Goal: Task Accomplishment & Management: Manage account settings

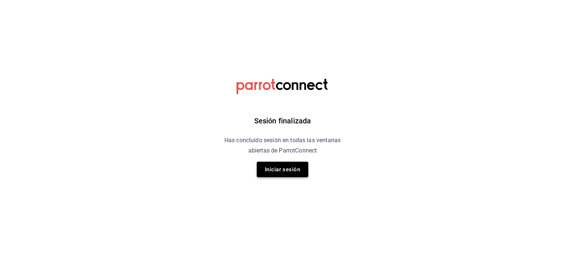
click at [283, 167] on button "Iniciar sesión" at bounding box center [283, 168] width 52 height 15
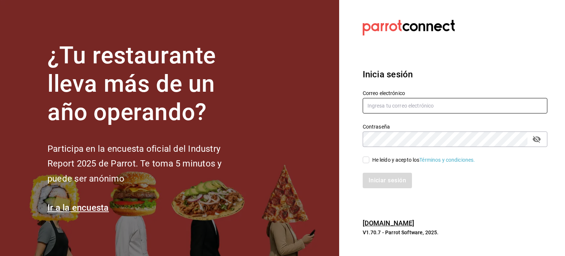
click at [400, 107] on input "text" at bounding box center [455, 105] width 185 height 15
type input "ikalmahahual@gmail.com"
click at [363, 160] on input "He leído y acepto los Términos y condiciones." at bounding box center [366, 159] width 7 height 7
checkbox input "true"
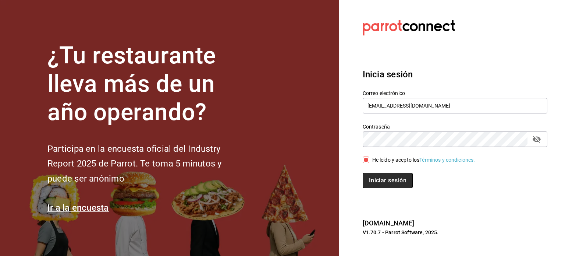
click at [390, 182] on button "Iniciar sesión" at bounding box center [388, 180] width 50 height 15
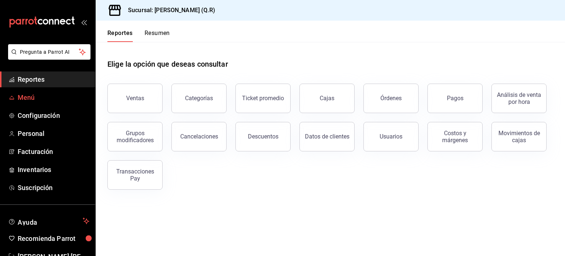
click at [29, 99] on span "Menú" at bounding box center [54, 97] width 72 height 10
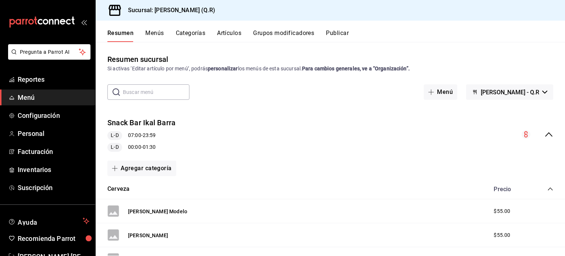
click at [231, 33] on button "Artículos" at bounding box center [229, 35] width 24 height 13
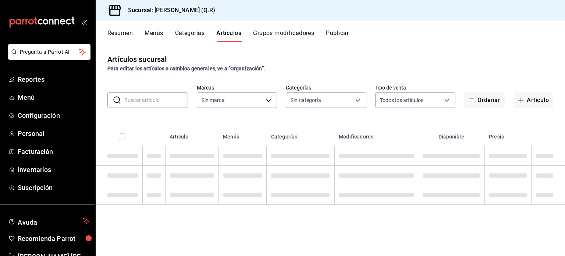
type input "14a24e45-c014-41ac-abf3-6b3b6a0bc530"
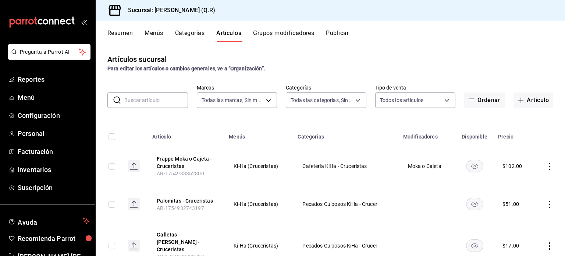
type input "cb32f01e-63d6-4a6d-aa3c-568ee168976f,9b39d39f-e08d-4c2f-88e3-a605805654ce,4a16f…"
click at [157, 100] on input "text" at bounding box center [156, 100] width 64 height 15
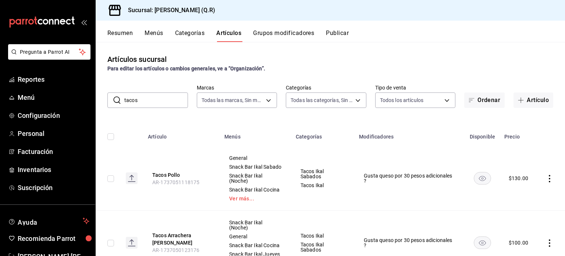
drag, startPoint x: 152, startPoint y: 103, endPoint x: 119, endPoint y: 98, distance: 32.8
click at [119, 98] on div "​ tacos ​" at bounding box center [147, 99] width 81 height 15
type input "kiha"
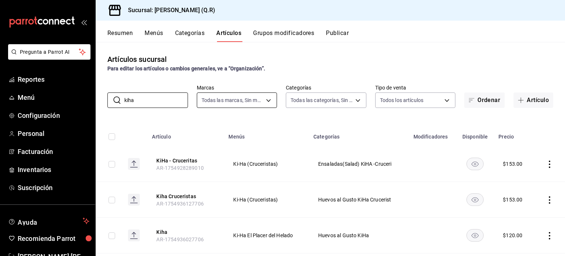
click at [265, 100] on body "Pregunta a Parrot AI Reportes Menú Configuración Personal Facturación Inventari…" at bounding box center [282, 128] width 565 height 256
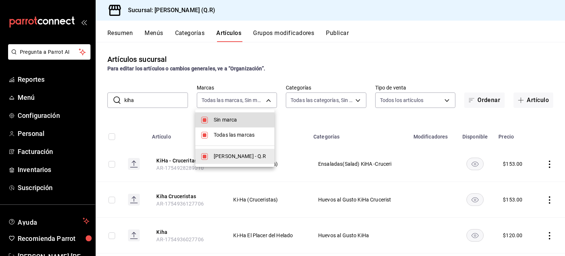
click at [229, 159] on span "[PERSON_NAME] - Q.R" at bounding box center [241, 156] width 55 height 8
checkbox input "false"
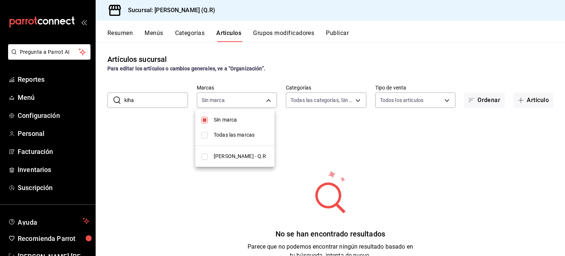
click at [221, 197] on div at bounding box center [282, 128] width 565 height 256
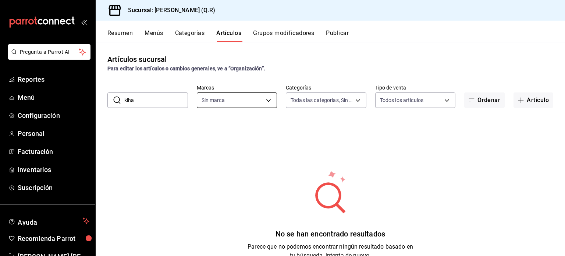
click at [266, 100] on body "Pregunta a Parrot AI Reportes Menú Configuración Personal Facturación Inventari…" at bounding box center [282, 128] width 565 height 256
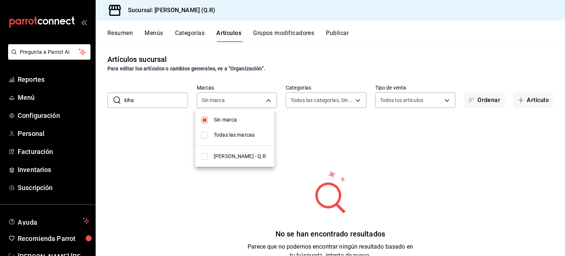
click at [227, 136] on span "Todas las marcas" at bounding box center [241, 135] width 55 height 8
type input "14a24e45-c014-41ac-abf3-6b3b6a0bc530"
checkbox input "true"
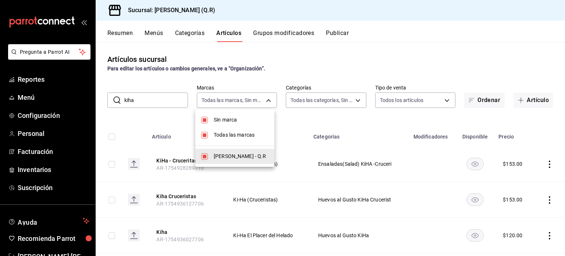
click at [147, 100] on div at bounding box center [282, 128] width 565 height 256
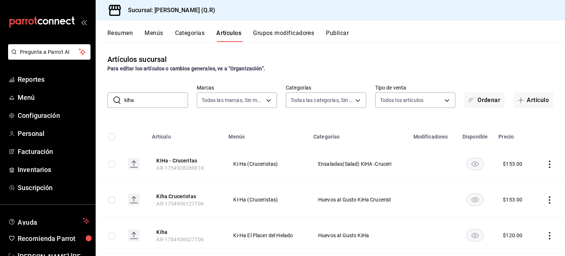
click at [162, 99] on input "kiha" at bounding box center [156, 100] width 64 height 15
type input "k"
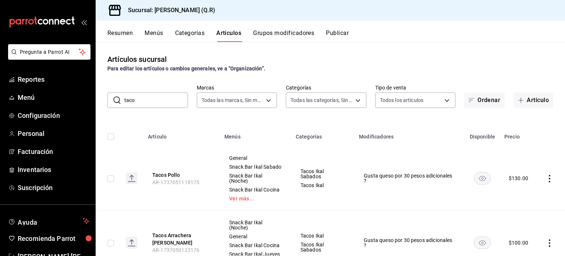
drag, startPoint x: 141, startPoint y: 100, endPoint x: 110, endPoint y: 100, distance: 31.3
click at [110, 100] on div "​ taco ​" at bounding box center [147, 99] width 81 height 15
click at [141, 100] on input "ki" at bounding box center [156, 100] width 64 height 15
type input "kih"
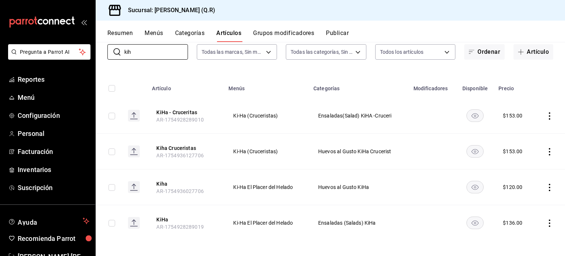
scroll to position [50, 0]
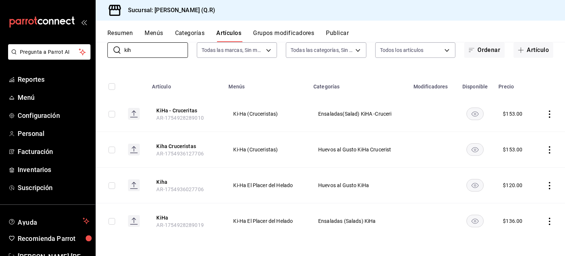
click at [546, 113] on icon "actions" at bounding box center [549, 113] width 7 height 7
click at [523, 146] on span "Duplicar" at bounding box center [521, 146] width 19 height 8
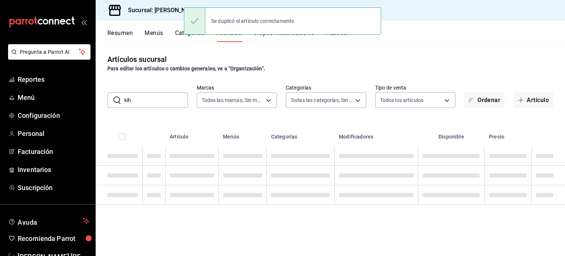
scroll to position [0, 0]
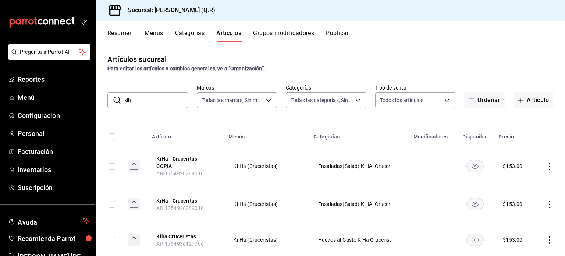
click at [549, 166] on icon "actions" at bounding box center [549, 166] width 1 height 7
click at [518, 182] on span "Editar" at bounding box center [521, 184] width 19 height 8
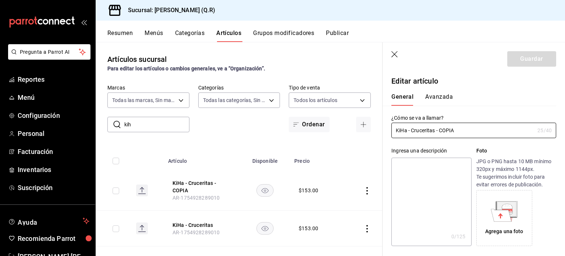
type input "$153.00"
radio input "false"
radio input "true"
click at [465, 132] on input "KiHa - Cruceritas - COPIA" at bounding box center [462, 130] width 143 height 15
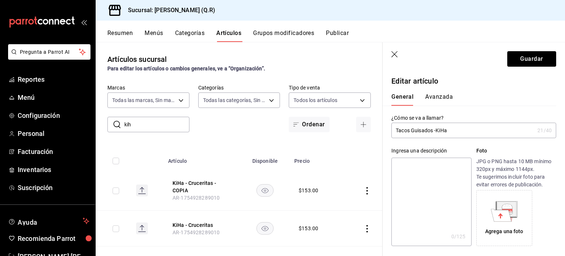
click at [465, 132] on input "Tacos Guisados -KiHa" at bounding box center [462, 130] width 143 height 15
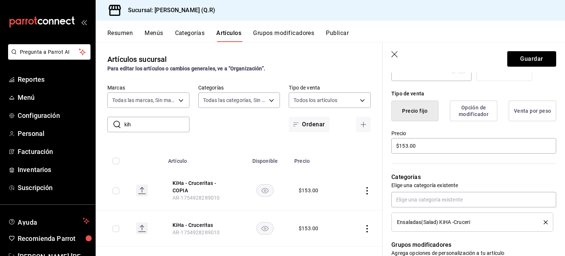
scroll to position [165, 0]
type input "Tacos Guisados -KiHa"
click at [408, 148] on input "$153.00" at bounding box center [473, 145] width 165 height 15
type input "$1.00"
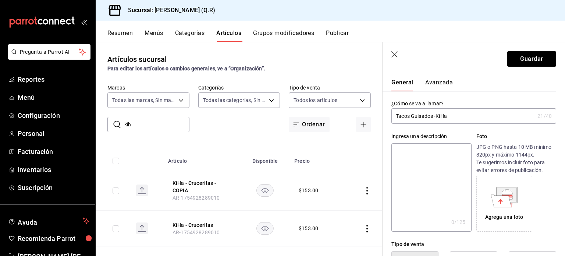
scroll to position [0, 0]
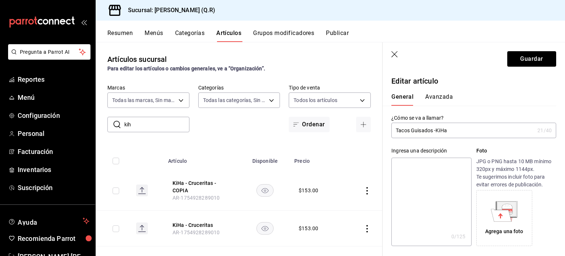
type input "$200.00"
click at [455, 131] on input "Tacos Guisados -KiHa" at bounding box center [462, 130] width 143 height 15
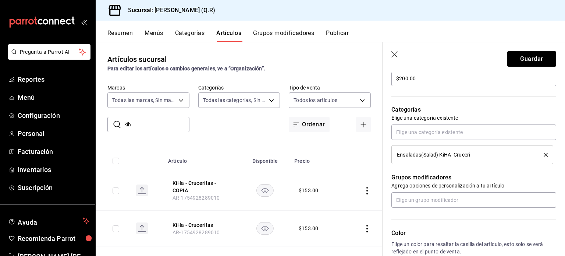
scroll to position [232, 0]
type input "Tacos Guisados -KiHa -Cruceristas"
click at [544, 153] on icon "delete" at bounding box center [546, 154] width 4 height 4
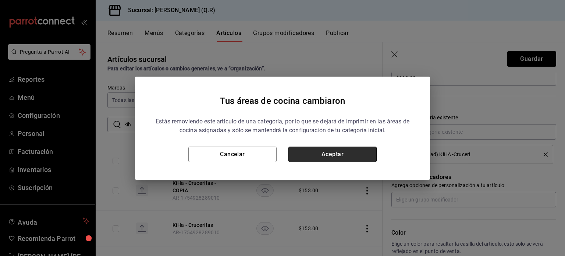
click at [341, 153] on button "Aceptar" at bounding box center [332, 153] width 88 height 15
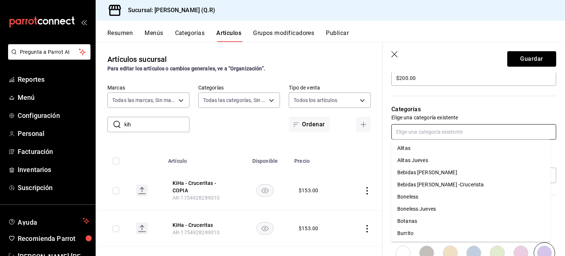
click at [441, 132] on input "text" at bounding box center [473, 131] width 165 height 15
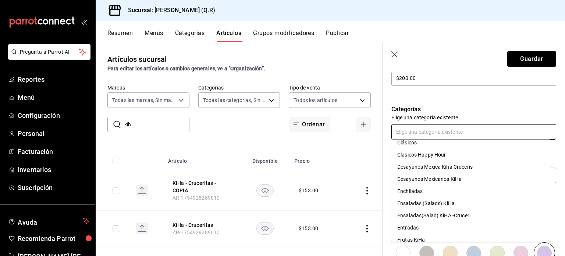
scroll to position [151, 0]
click at [443, 179] on li "Desayunos Mexicanos KiHa" at bounding box center [470, 179] width 159 height 12
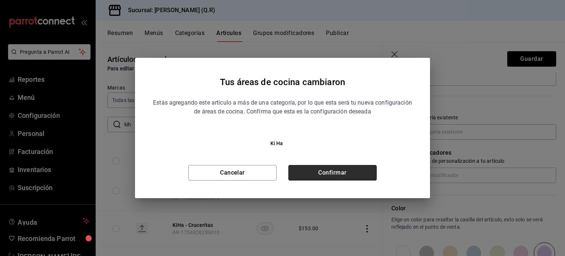
click at [338, 175] on button "Confirmar" at bounding box center [332, 172] width 88 height 15
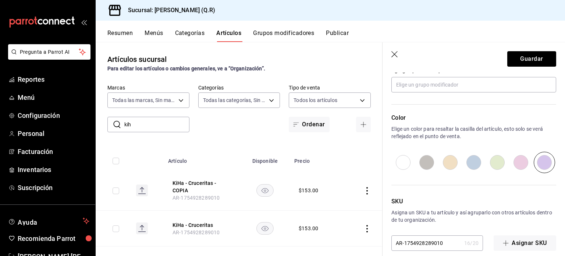
scroll to position [356, 0]
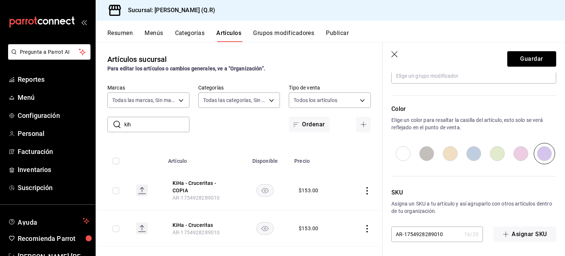
click at [443, 237] on input "AR-1754928289010" at bounding box center [426, 234] width 70 height 15
type input "AR-1754928289016"
click at [525, 57] on button "Guardar" at bounding box center [531, 58] width 49 height 15
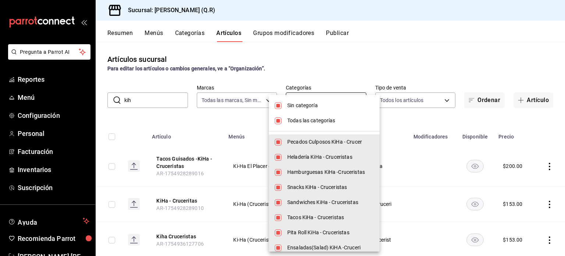
click at [356, 101] on body "Pregunta a Parrot AI Reportes Menú Configuración Personal Facturación Inventari…" at bounding box center [282, 128] width 565 height 256
click at [278, 144] on input "checkbox" at bounding box center [278, 142] width 7 height 7
checkbox input "false"
type input "9b39d39f-e08d-4c2f-88e3-a605805654ce,4a16f21e-2643-44c1-8944-da8c17bf31f0,762c9…"
checkbox input "false"
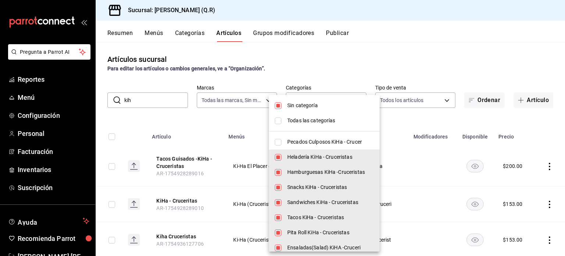
click at [278, 157] on input "checkbox" at bounding box center [278, 157] width 7 height 7
checkbox input "false"
click at [277, 175] on li "Hamburguesas KiHa -Cruceristas" at bounding box center [324, 171] width 111 height 15
type input "762c9350-e2f5-4c4e-9d55-5d05be54cf2a,d5793dbf-89e0-4a9b-bb91-dd1762094e1c,dc7b1…"
checkbox input "false"
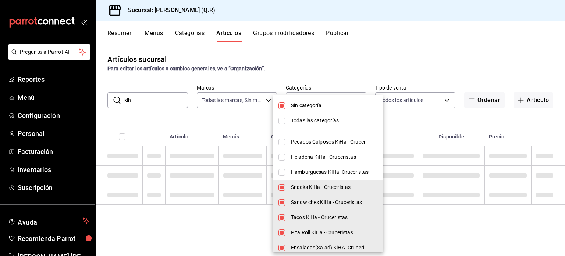
click at [278, 188] on input "checkbox" at bounding box center [281, 187] width 7 height 7
checkbox input "false"
type input "d5793dbf-89e0-4a9b-bb91-dd1762094e1c,dc7b1a64-90da-4dab-a476-60acf9843d19,28840…"
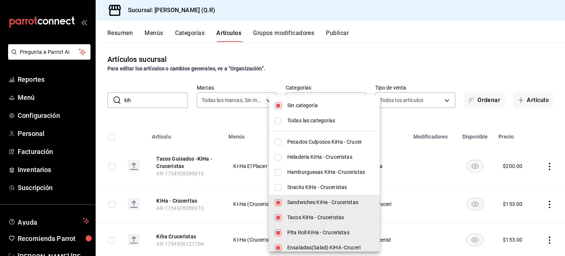
click at [280, 205] on input "checkbox" at bounding box center [278, 202] width 7 height 7
checkbox input "false"
type input "dc7b1a64-90da-4dab-a476-60acf9843d19,2884053d-daea-4f74-b347-5fda1fcdad6b,03353…"
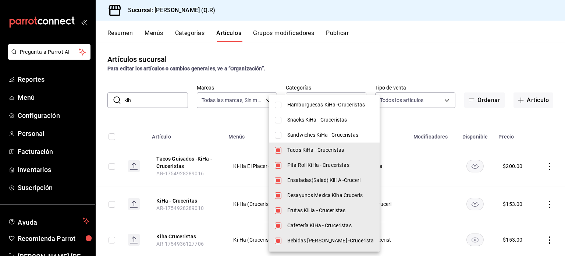
scroll to position [68, 0]
click at [277, 166] on input "checkbox" at bounding box center [278, 164] width 7 height 7
checkbox input "false"
click at [281, 178] on li "Ensaladas(Salad) KiHA -Cruceri" at bounding box center [324, 179] width 111 height 15
type input "dc7b1a64-90da-4dab-a476-60acf9843d19,b6800e0c-7d80-4cdf-8426-6a325d6837b1,a4eed…"
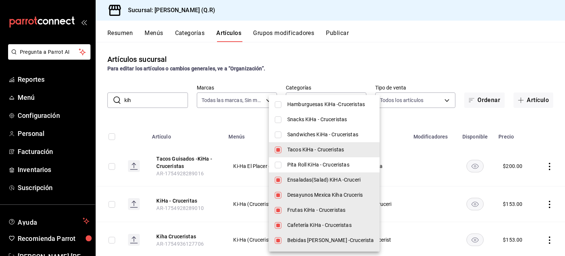
checkbox input "false"
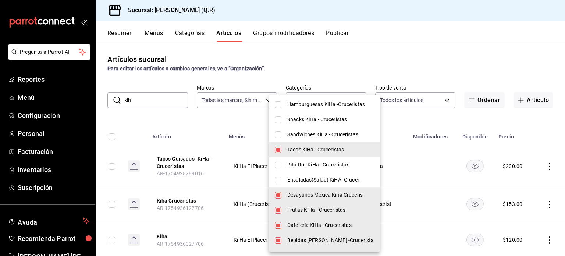
click at [277, 211] on input "checkbox" at bounding box center [278, 210] width 7 height 7
checkbox input "false"
type input "dc7b1a64-90da-4dab-a476-60acf9843d19,b6800e0c-7d80-4cdf-8426-6a325d6837b1,df2a0…"
click at [280, 224] on input "checkbox" at bounding box center [278, 225] width 7 height 7
checkbox input "false"
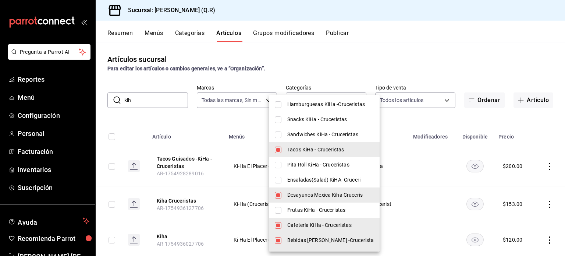
type input "dc7b1a64-90da-4dab-a476-60acf9843d19,b6800e0c-7d80-4cdf-8426-6a325d6837b1,cc574…"
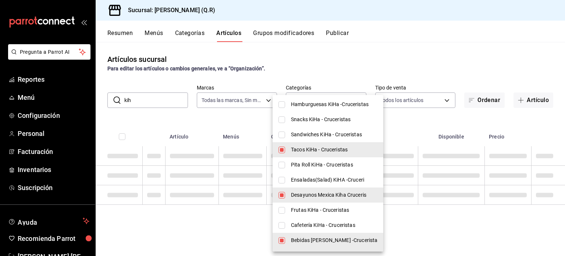
click at [283, 238] on input "checkbox" at bounding box center [281, 240] width 7 height 7
checkbox input "false"
type input "dc7b1a64-90da-4dab-a476-60acf9843d19,b6800e0c-7d80-4cdf-8426-6a325d6837b1,547aa…"
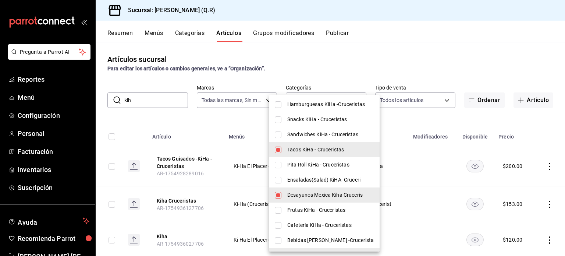
click at [431, 147] on div at bounding box center [282, 128] width 565 height 256
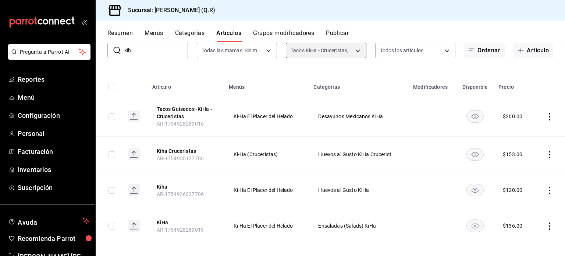
scroll to position [54, 0]
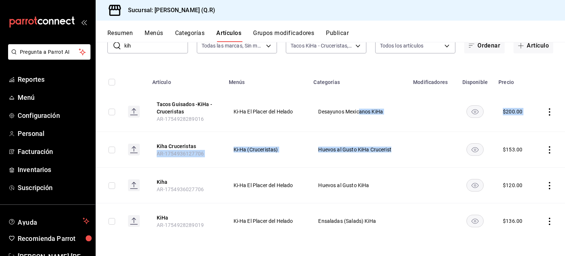
drag, startPoint x: 358, startPoint y: 122, endPoint x: 427, endPoint y: 143, distance: 71.6
click at [427, 143] on tbody "Tacos Guisados -KiHa -Cruceristas AR-1754928289016 Ki-Ha El Placer del Helado D…" at bounding box center [330, 165] width 469 height 147
click at [546, 110] on icon "actions" at bounding box center [549, 111] width 7 height 7
click at [521, 130] on span "Editar" at bounding box center [521, 129] width 19 height 8
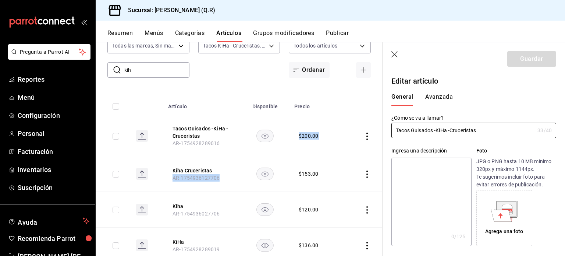
type input "$200.00"
radio input "false"
radio input "true"
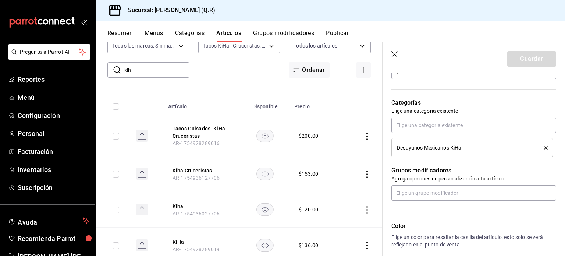
scroll to position [232, 0]
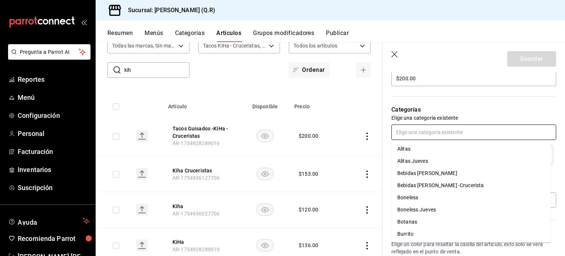
click at [449, 131] on input "text" at bounding box center [473, 131] width 165 height 15
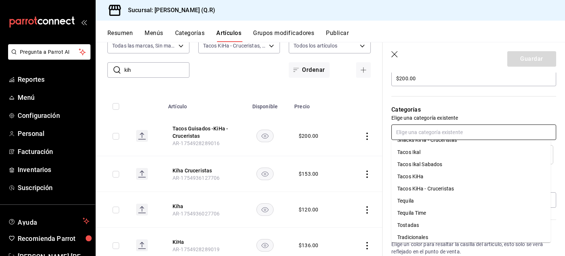
scroll to position [568, 0]
click at [418, 176] on li "Tacos KiHa" at bounding box center [470, 176] width 159 height 12
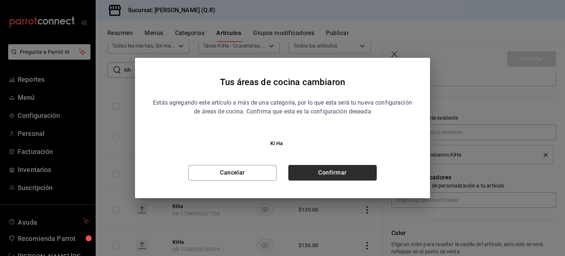
click at [328, 172] on button "Confirmar" at bounding box center [332, 172] width 88 height 15
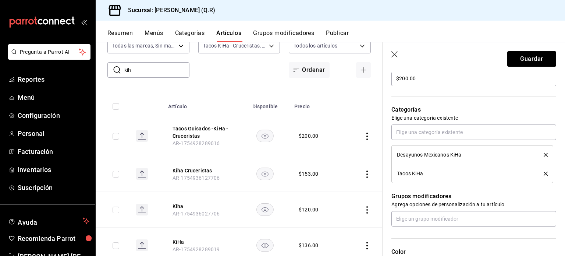
click at [544, 153] on icon "delete" at bounding box center [546, 155] width 4 height 4
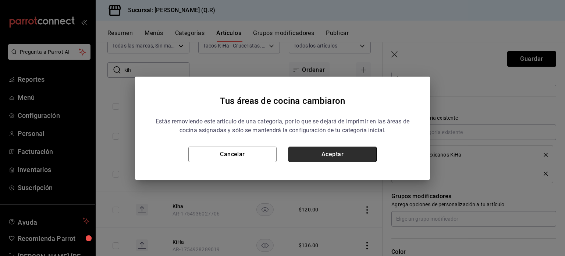
click at [334, 153] on button "Aceptar" at bounding box center [332, 153] width 88 height 15
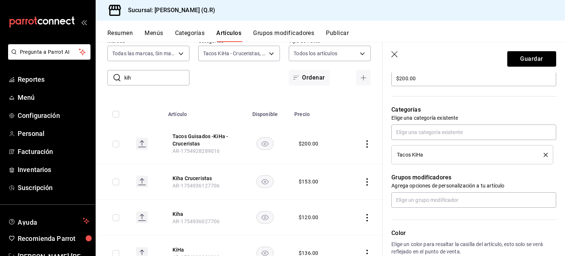
scroll to position [45, 0]
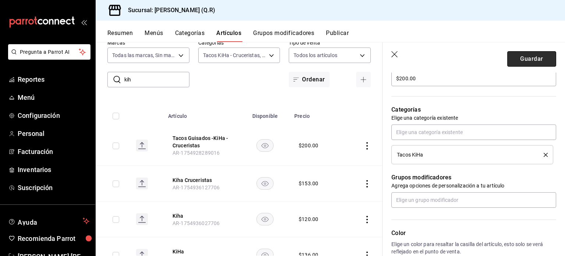
click at [530, 60] on button "Guardar" at bounding box center [531, 58] width 49 height 15
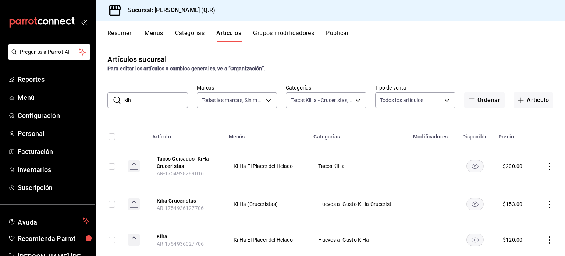
click at [338, 33] on button "Publicar" at bounding box center [337, 35] width 23 height 13
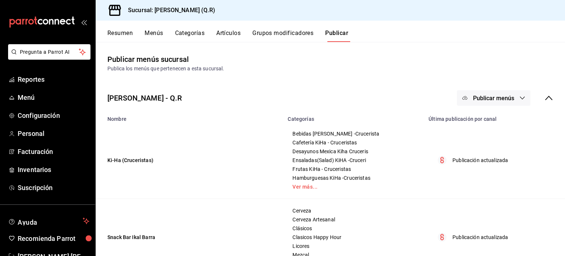
click at [338, 33] on button "Publicar" at bounding box center [336, 35] width 23 height 13
click at [336, 31] on button "Publicar" at bounding box center [336, 35] width 23 height 13
click at [31, 114] on span "Configuración" at bounding box center [54, 115] width 72 height 10
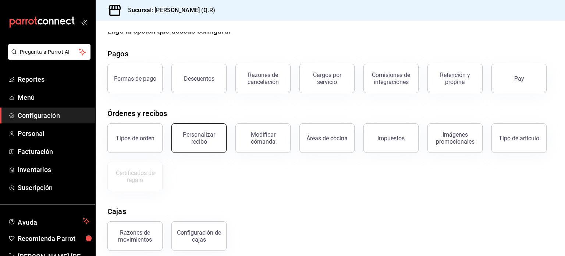
scroll to position [13, 0]
click at [129, 74] on button "Formas de pago" at bounding box center [134, 78] width 55 height 29
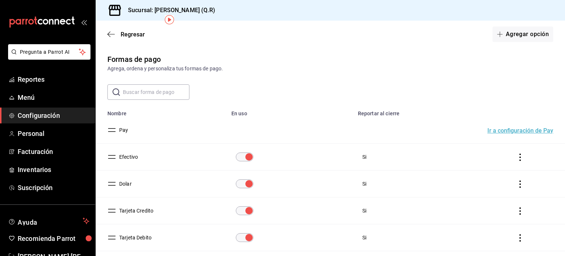
scroll to position [86, 0]
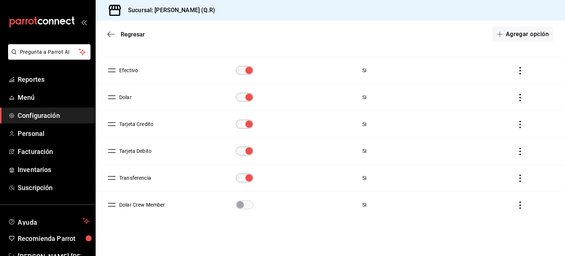
click at [517, 96] on icon "actions" at bounding box center [520, 97] width 7 height 7
click at [109, 35] on div at bounding box center [282, 128] width 565 height 256
click at [131, 33] on span "Regresar" at bounding box center [133, 34] width 24 height 7
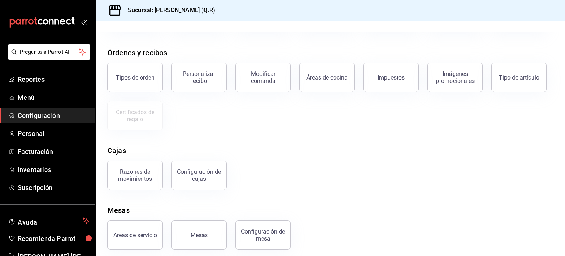
scroll to position [79, 0]
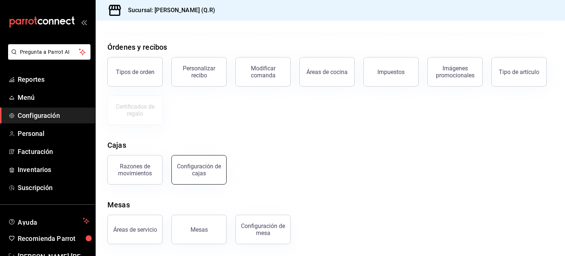
click at [200, 181] on button "Configuración de cajas" at bounding box center [198, 169] width 55 height 29
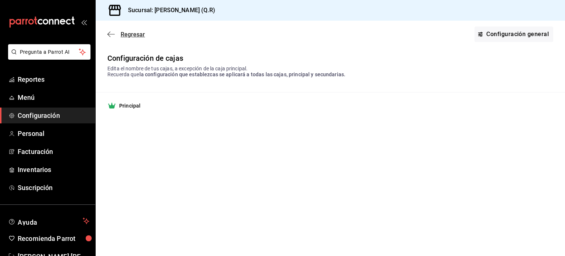
click at [111, 35] on icon "button" at bounding box center [110, 34] width 7 height 7
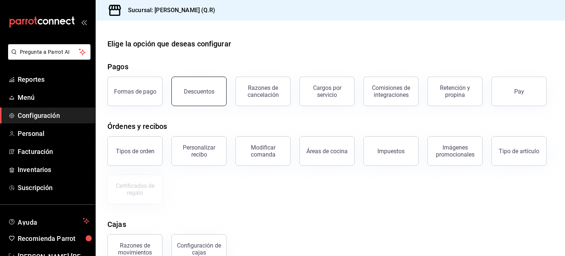
click at [207, 94] on div "Descuentos" at bounding box center [199, 91] width 31 height 7
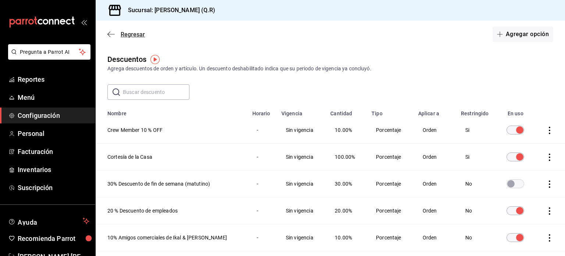
click at [110, 33] on icon "button" at bounding box center [110, 34] width 7 height 7
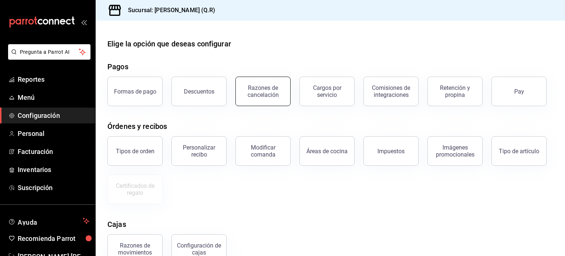
click at [268, 95] on div "Razones de cancelación" at bounding box center [263, 91] width 46 height 14
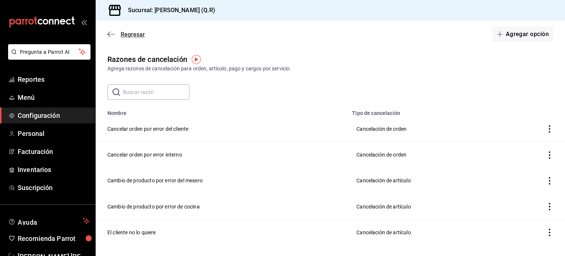
click at [109, 35] on icon "button" at bounding box center [110, 34] width 7 height 7
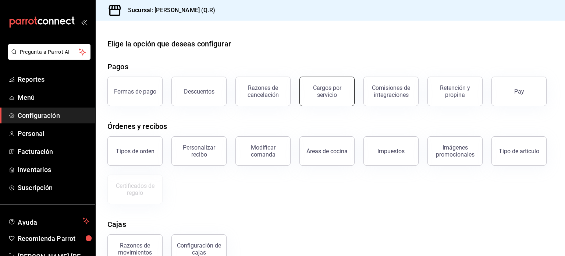
click at [339, 93] on div "Cargos por servicio" at bounding box center [327, 91] width 46 height 14
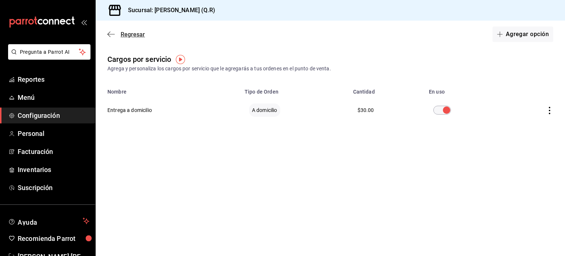
click at [107, 33] on icon "button" at bounding box center [110, 34] width 7 height 7
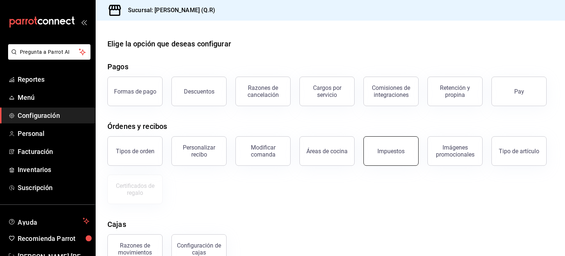
click at [396, 150] on div "Impuestos" at bounding box center [390, 151] width 27 height 7
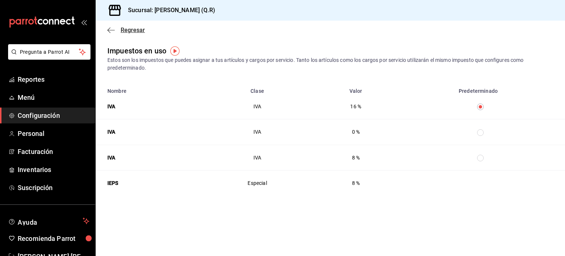
click at [108, 30] on icon "button" at bounding box center [108, 30] width 3 height 6
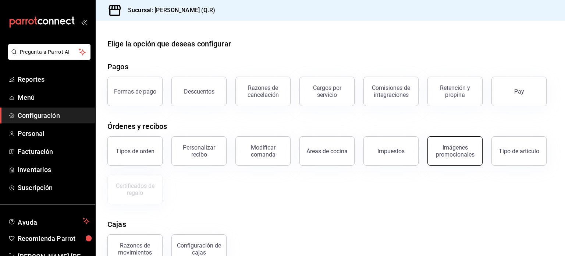
click at [462, 153] on div "Imágenes promocionales" at bounding box center [455, 151] width 46 height 14
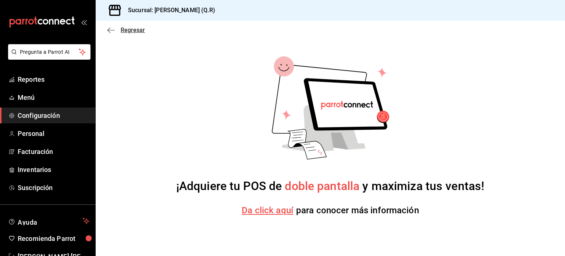
click at [109, 29] on icon "button" at bounding box center [110, 30] width 7 height 7
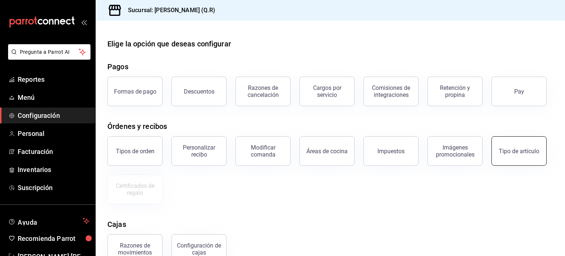
click at [523, 157] on button "Tipo de artículo" at bounding box center [518, 150] width 55 height 29
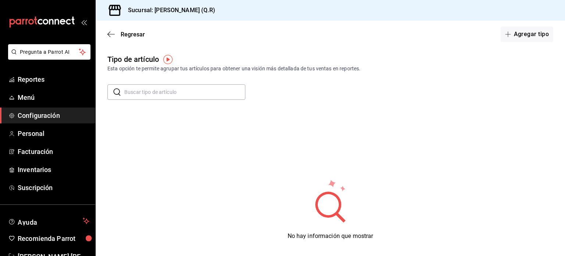
click at [44, 116] on span "Configuración" at bounding box center [54, 115] width 72 height 10
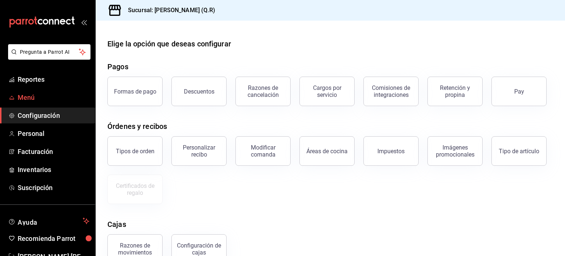
click at [31, 100] on span "Menú" at bounding box center [54, 97] width 72 height 10
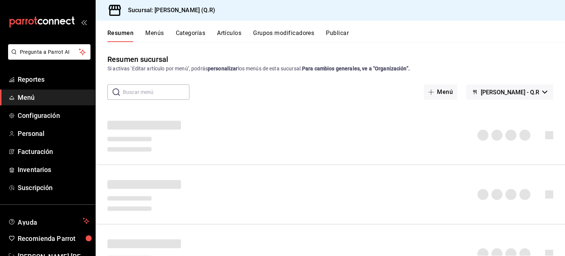
click at [155, 92] on input "text" at bounding box center [156, 92] width 67 height 15
type input "taco"
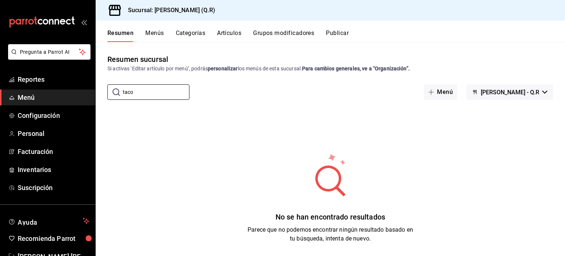
click at [226, 32] on button "Artículos" at bounding box center [229, 35] width 24 height 13
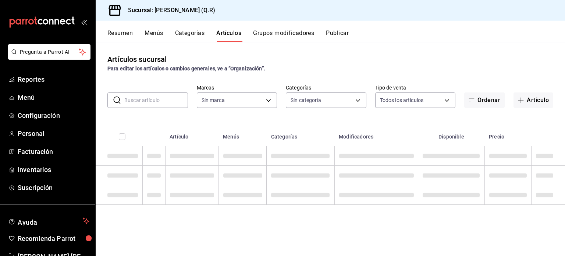
type input "14a24e45-c014-41ac-abf3-6b3b6a0bc530"
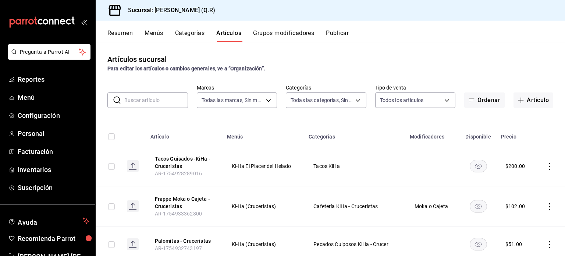
type input "cb32f01e-63d6-4a6d-aa3c-568ee168976f,9b39d39f-e08d-4c2f-88e3-a605805654ce,4a16f…"
click at [151, 100] on input "text" at bounding box center [156, 100] width 64 height 15
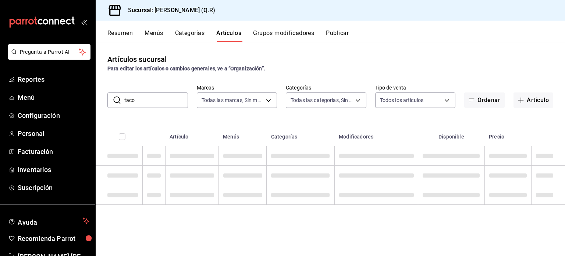
type input "taco"
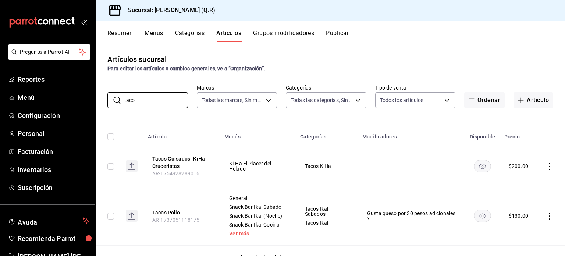
click at [341, 32] on button "Publicar" at bounding box center [337, 35] width 23 height 13
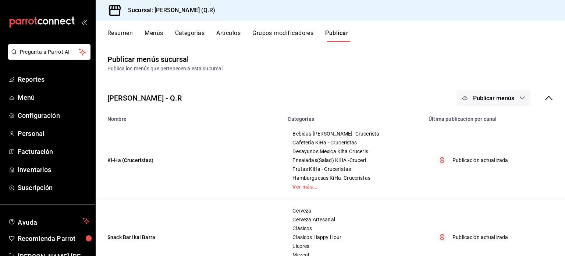
click at [341, 32] on button "Publicar" at bounding box center [336, 35] width 23 height 13
click at [494, 98] on span "Publicar menús" at bounding box center [493, 98] width 41 height 7
click at [502, 125] on span "Punto de venta" at bounding box center [498, 122] width 35 height 8
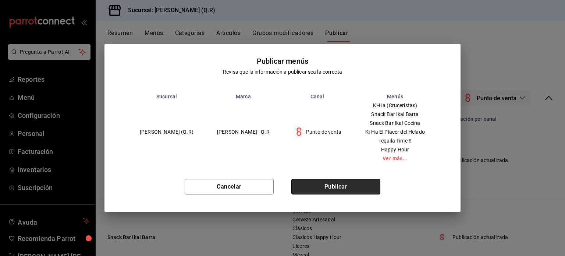
click at [337, 186] on button "Publicar" at bounding box center [335, 186] width 89 height 15
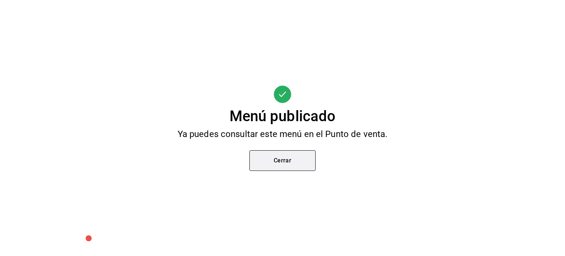
click at [287, 162] on button "Cerrar" at bounding box center [282, 160] width 66 height 21
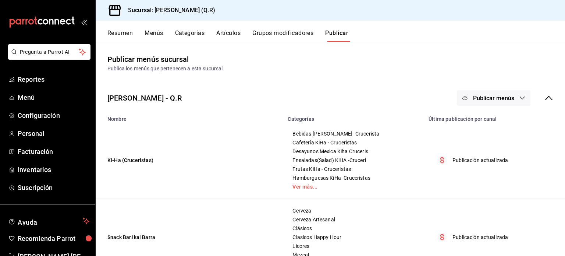
click at [124, 32] on button "Resumen" at bounding box center [119, 35] width 25 height 13
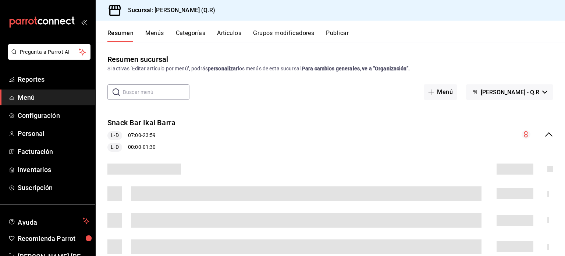
click at [28, 97] on span "Menú" at bounding box center [54, 97] width 72 height 10
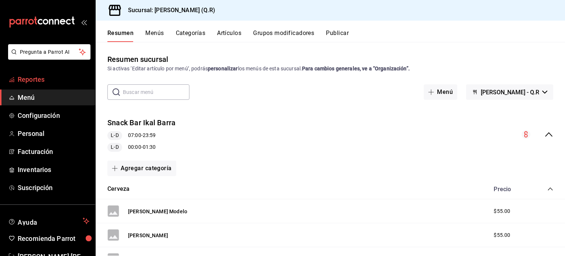
click at [27, 78] on span "Reportes" at bounding box center [54, 79] width 72 height 10
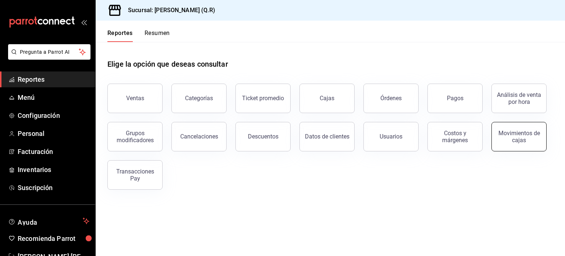
click at [529, 131] on div "Movimientos de cajas" at bounding box center [519, 136] width 46 height 14
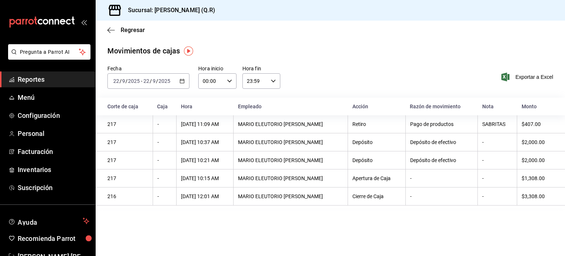
click at [178, 79] on div "[DATE] [DATE] - [DATE] [DATE]" at bounding box center [148, 80] width 82 height 15
click at [179, 79] on div "[DATE] [DATE] - [DATE] [DATE]" at bounding box center [148, 80] width 82 height 15
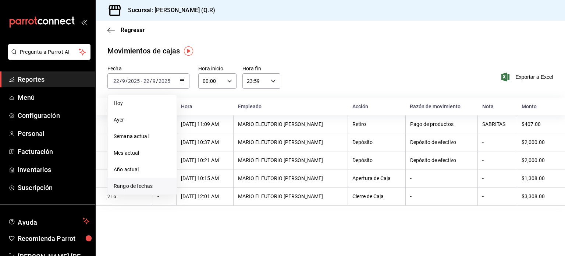
click at [146, 186] on span "Rango de fechas" at bounding box center [142, 186] width 57 height 8
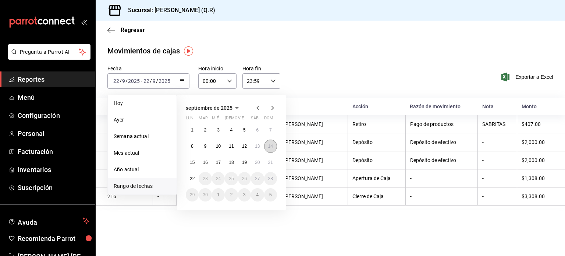
click at [271, 144] on abbr "14" at bounding box center [270, 145] width 5 height 5
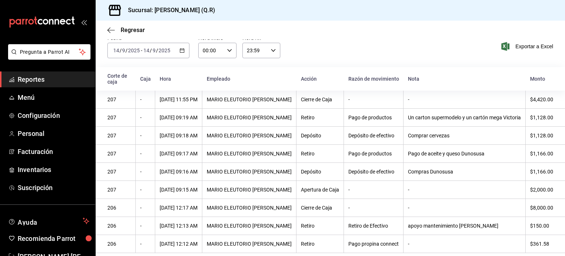
scroll to position [39, 0]
click at [182, 50] on \(Stroke\) "button" at bounding box center [182, 50] width 4 height 0
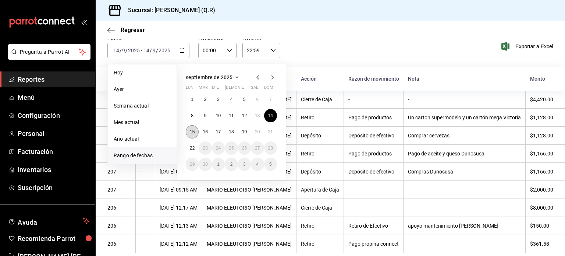
click at [192, 129] on abbr "15" at bounding box center [192, 131] width 5 height 5
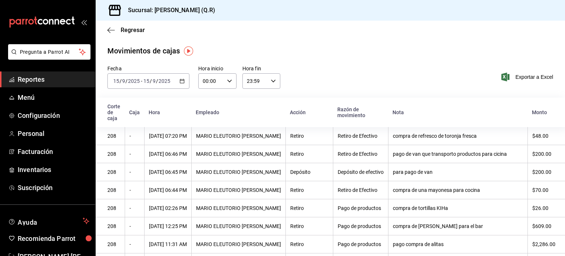
click at [182, 83] on \(Stroke\) "button" at bounding box center [182, 81] width 4 height 4
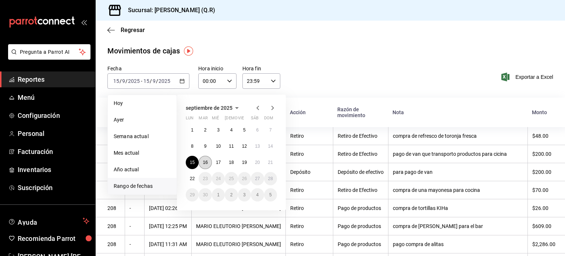
click at [206, 163] on abbr "16" at bounding box center [205, 162] width 5 height 5
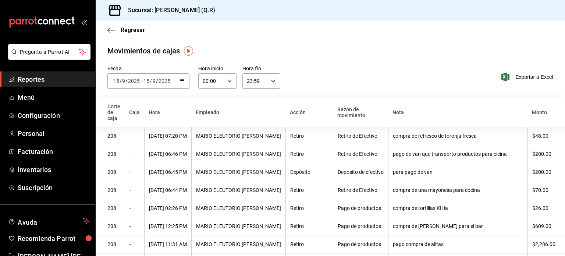
click at [273, 81] on icon "button" at bounding box center [273, 80] width 5 height 5
click at [251, 141] on span "04" at bounding box center [249, 139] width 7 height 6
type input "04:59"
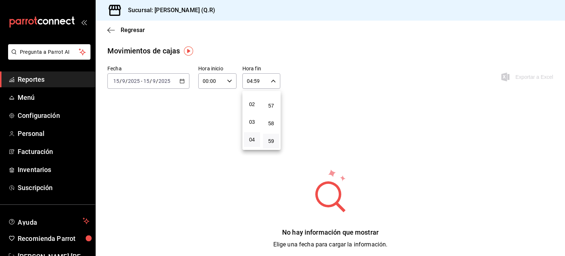
click at [185, 79] on div at bounding box center [282, 128] width 565 height 256
click at [185, 79] on div "[DATE] [DATE] - [DATE] [DATE]" at bounding box center [148, 80] width 82 height 15
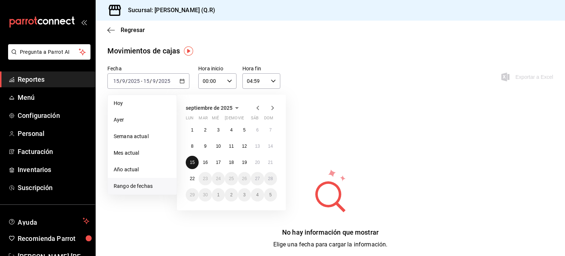
click at [194, 160] on abbr "15" at bounding box center [192, 162] width 5 height 5
click at [203, 164] on button "16" at bounding box center [205, 162] width 13 height 13
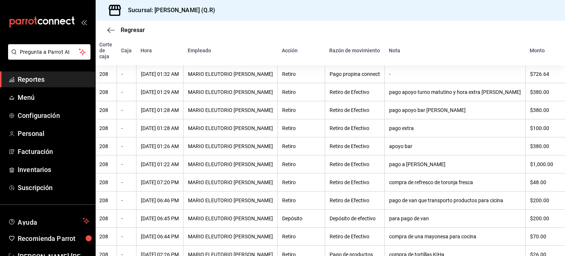
scroll to position [59, 0]
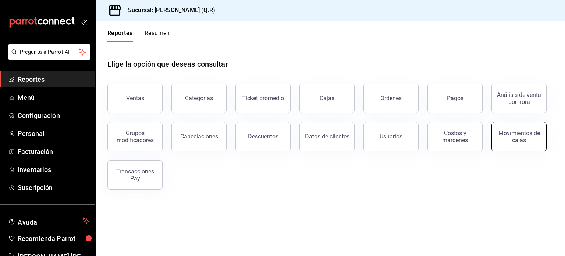
click at [511, 139] on div "Movimientos de cajas" at bounding box center [519, 136] width 46 height 14
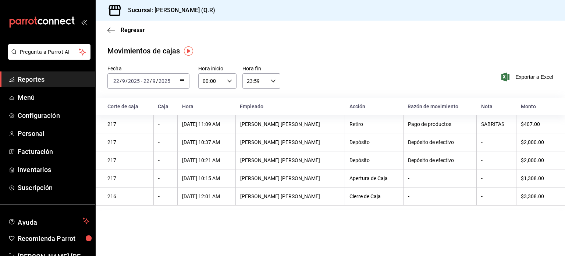
click at [184, 81] on icon "button" at bounding box center [182, 80] width 5 height 5
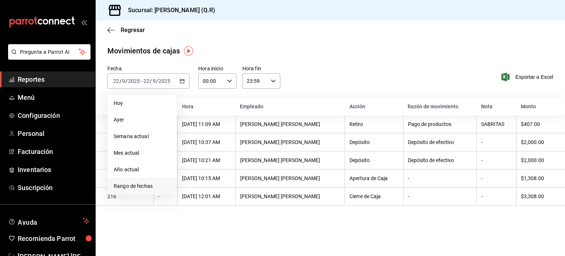
click at [139, 185] on span "Rango de fechas" at bounding box center [142, 186] width 57 height 8
